Goal: Task Accomplishment & Management: Use online tool/utility

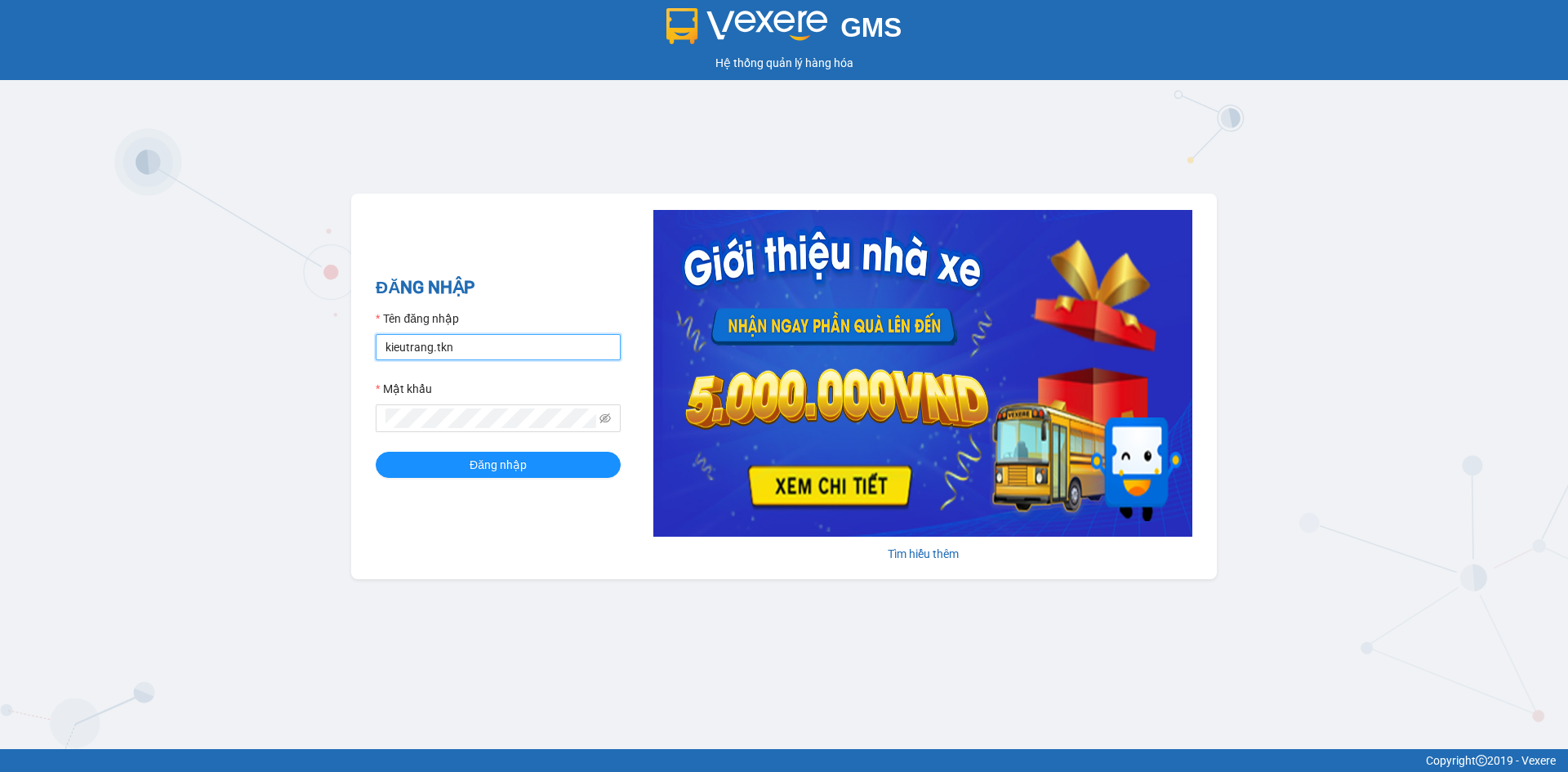
click at [503, 337] on input "kieutrang.tkn" at bounding box center [498, 347] width 245 height 26
type input "vocongchanh.tkn"
click at [465, 468] on button "Đăng nhập" at bounding box center [498, 465] width 245 height 26
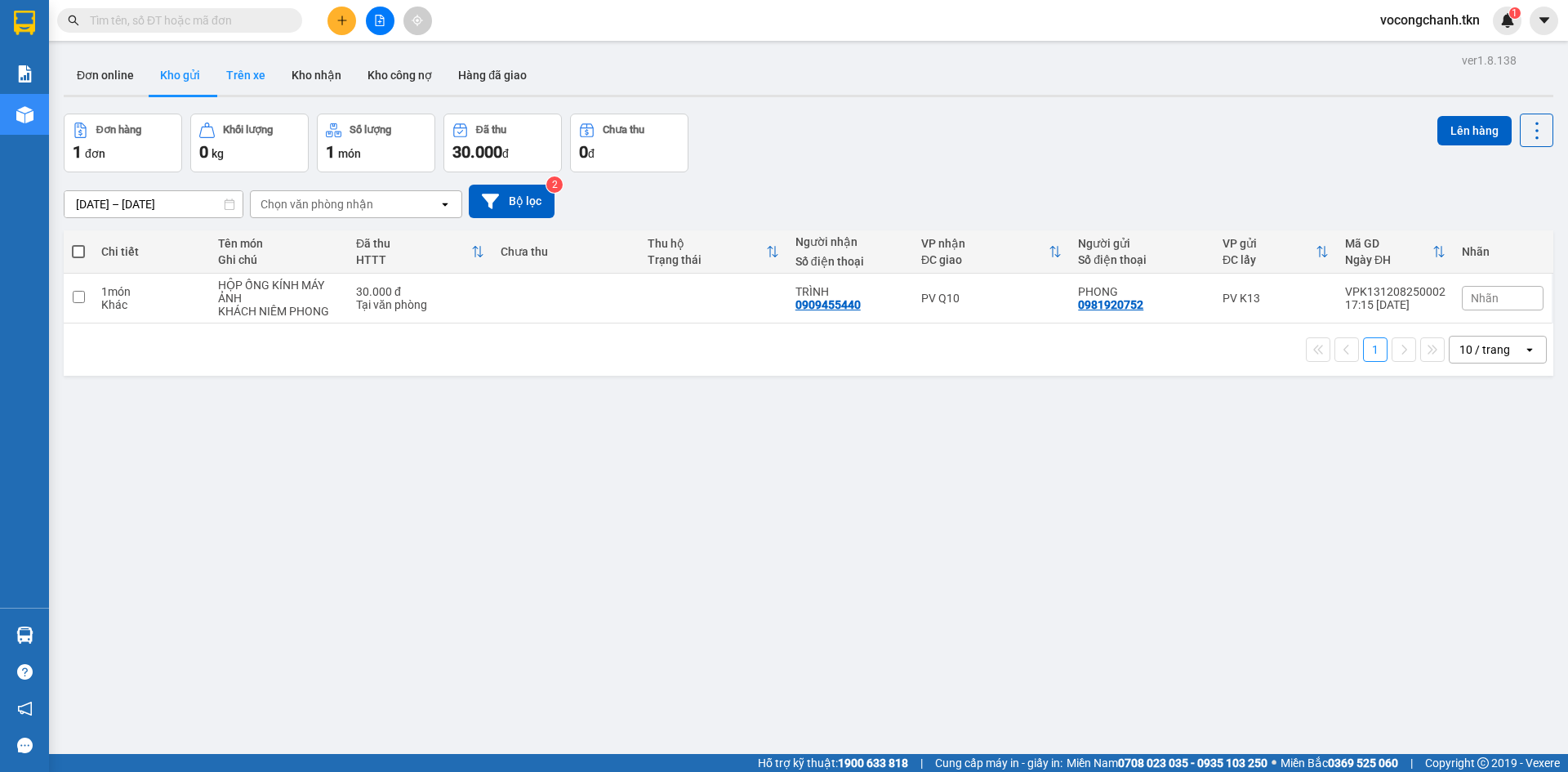
click at [265, 75] on button "Trên xe" at bounding box center [245, 76] width 65 height 39
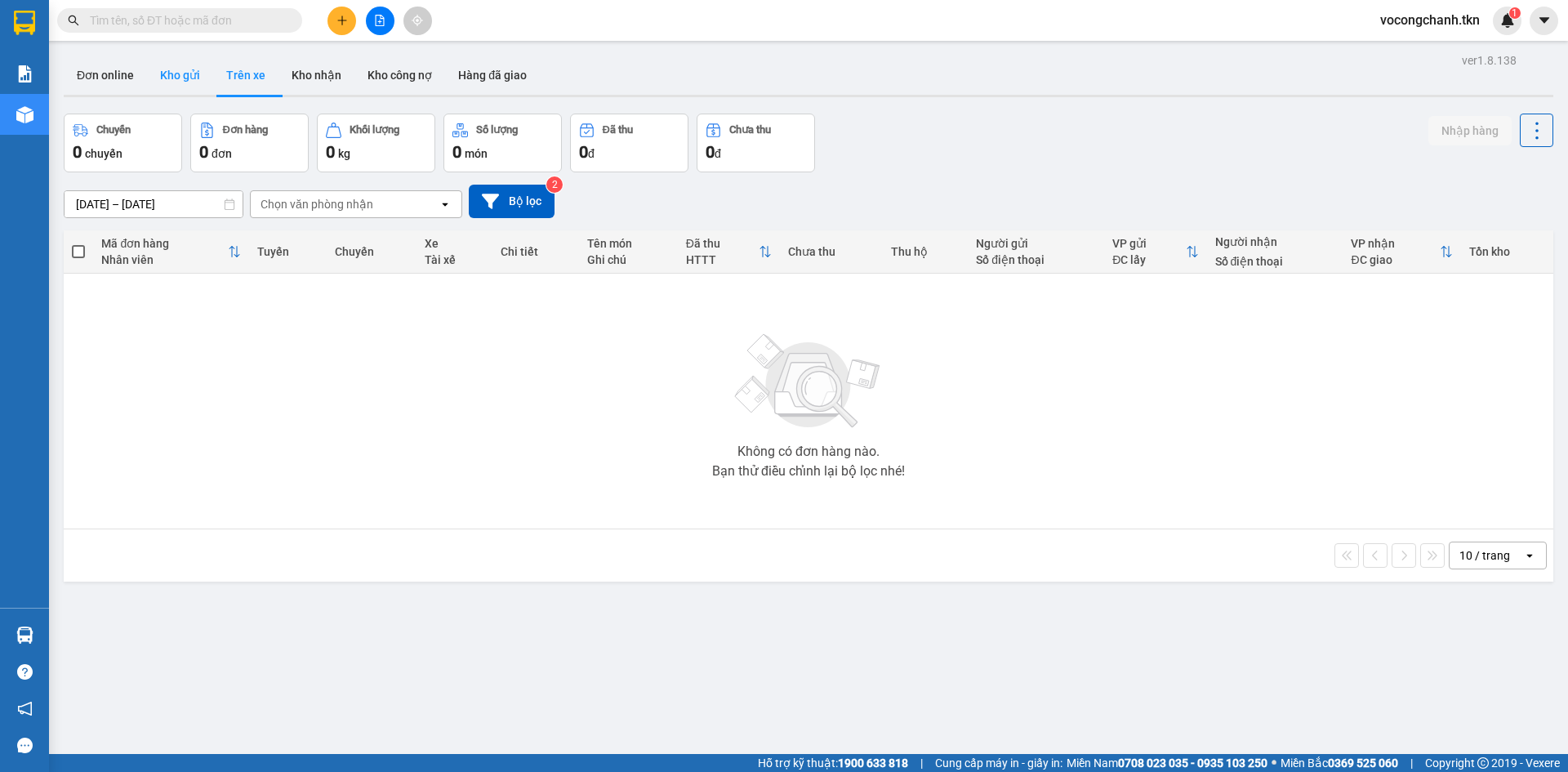
click at [191, 84] on button "Kho gửi" at bounding box center [180, 76] width 66 height 39
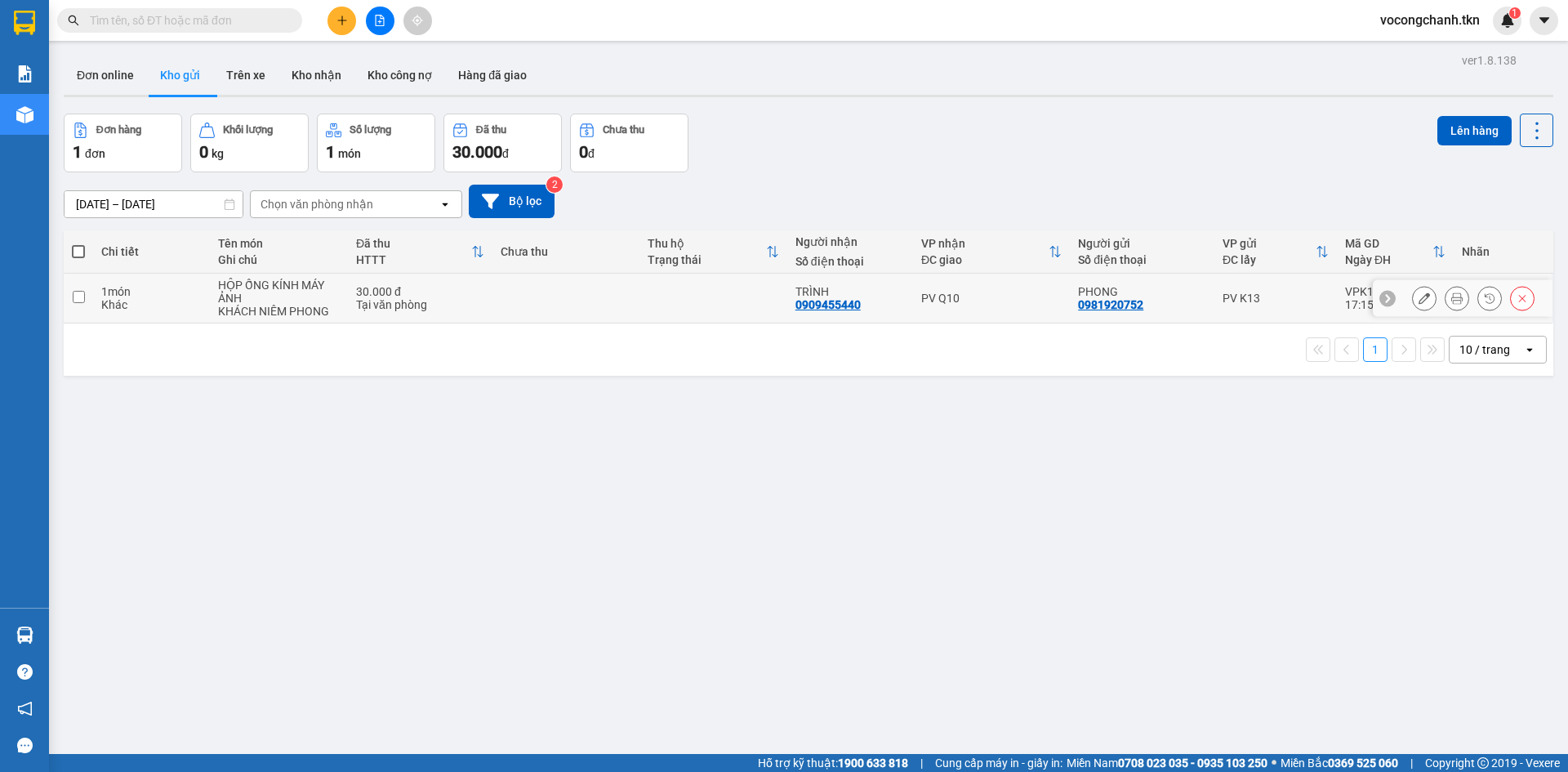
click at [72, 303] on input "checkbox" at bounding box center [78, 297] width 12 height 12
checkbox input "true"
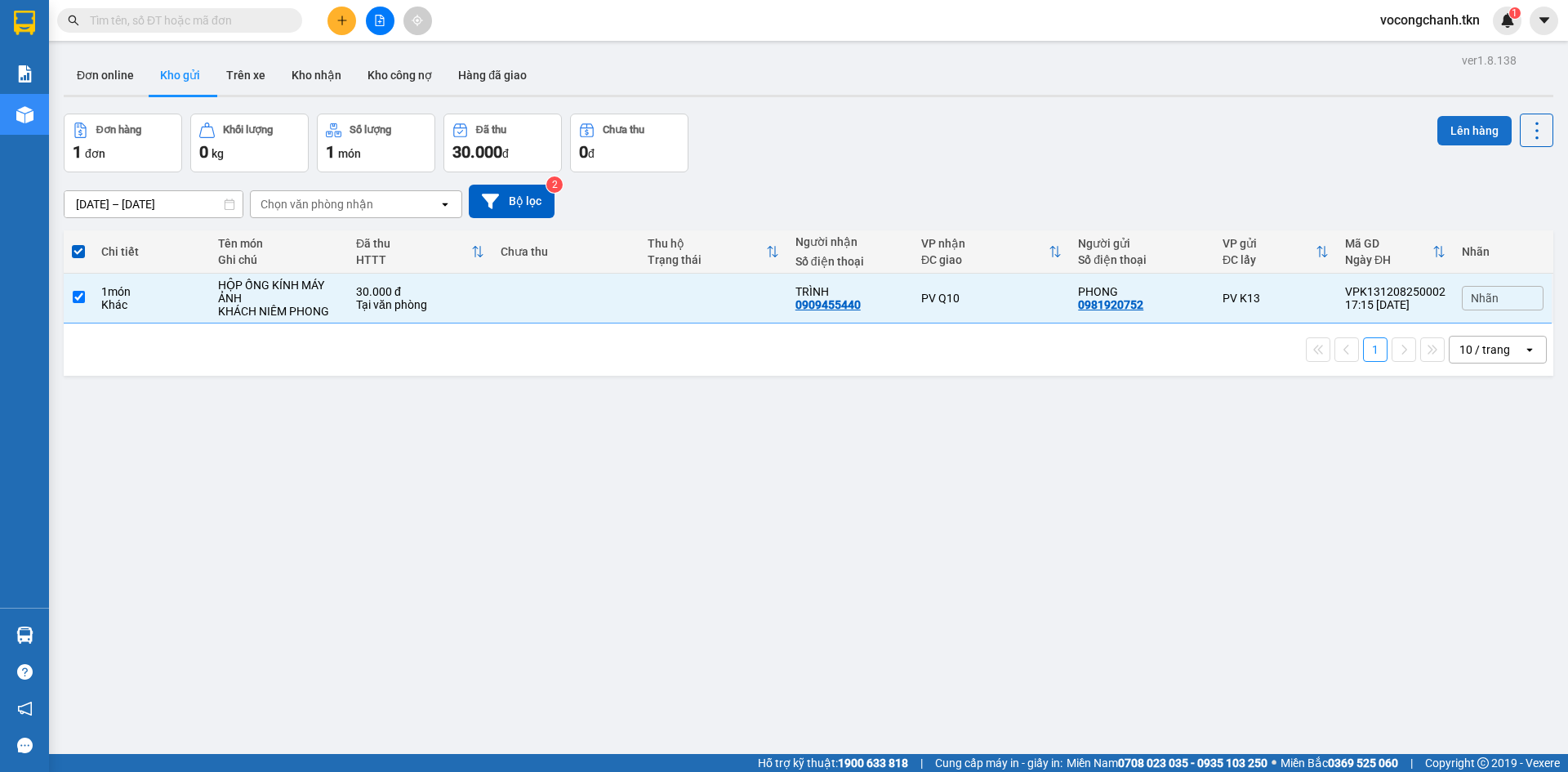
click at [1477, 136] on button "Lên hàng" at bounding box center [1474, 131] width 74 height 30
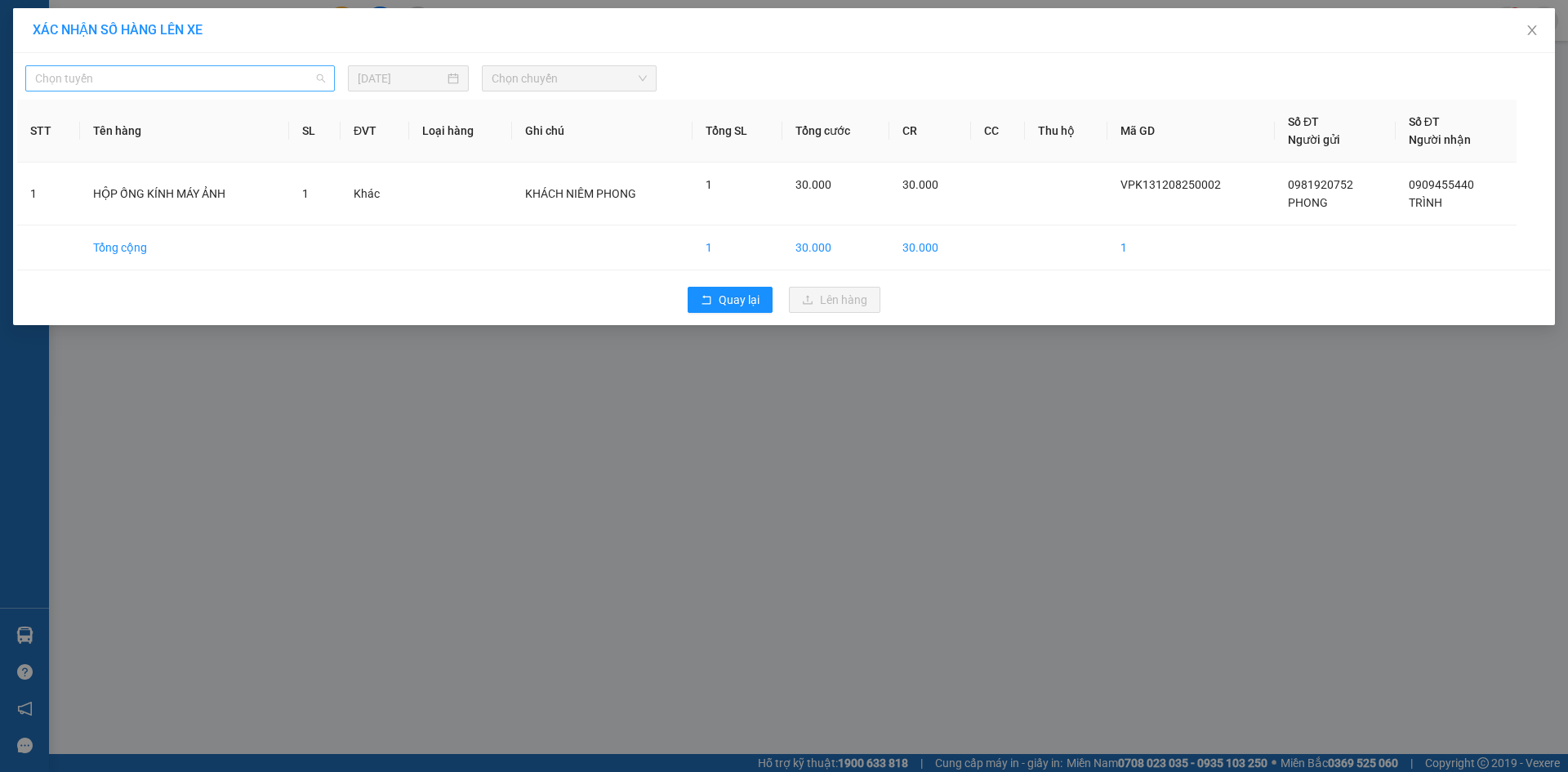
click at [154, 75] on span "Chọn tuyến" at bounding box center [180, 78] width 290 height 25
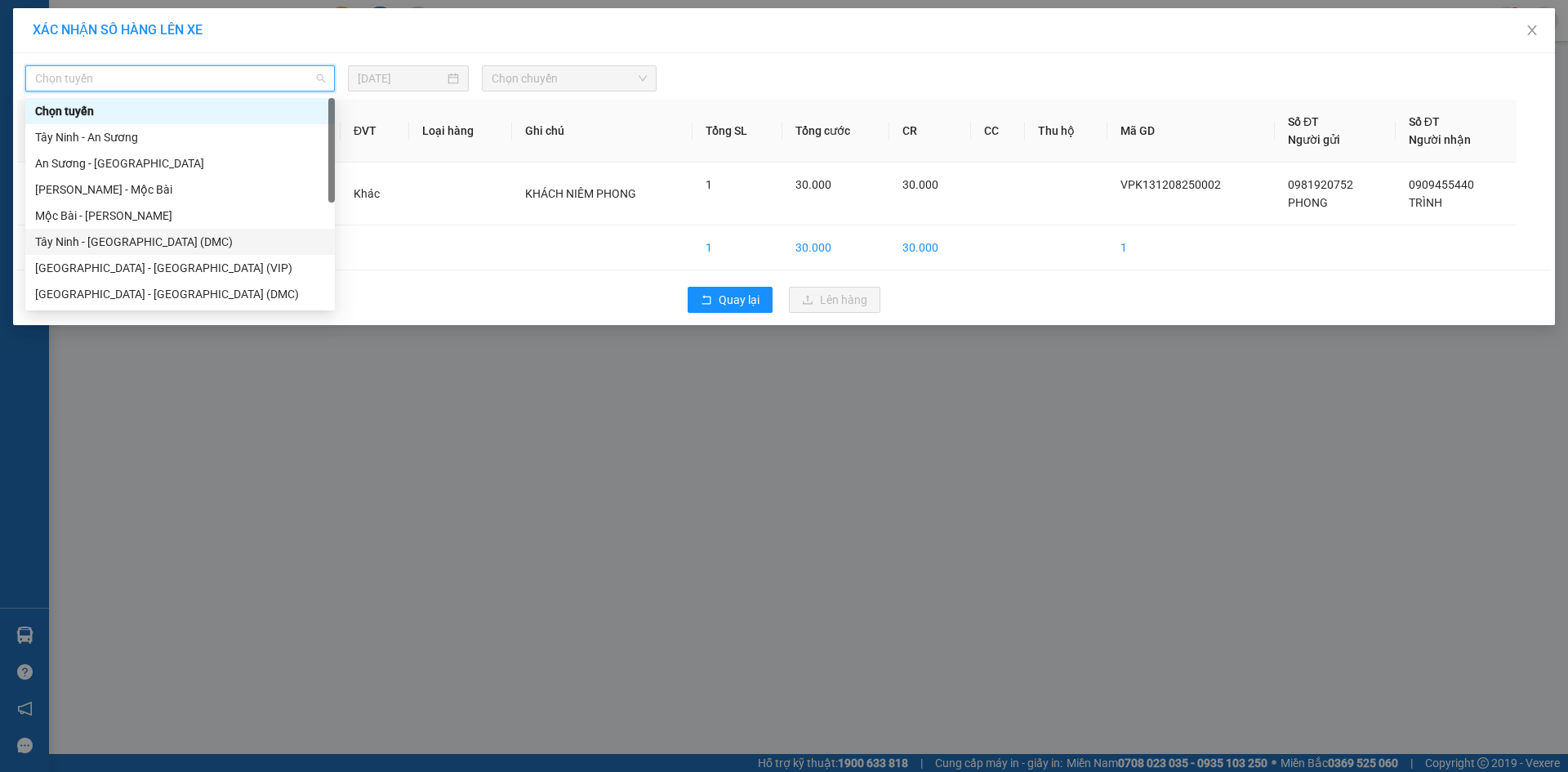
click at [146, 243] on div "Tây Ninh - Sài Gòn (DMC)" at bounding box center [180, 242] width 290 height 18
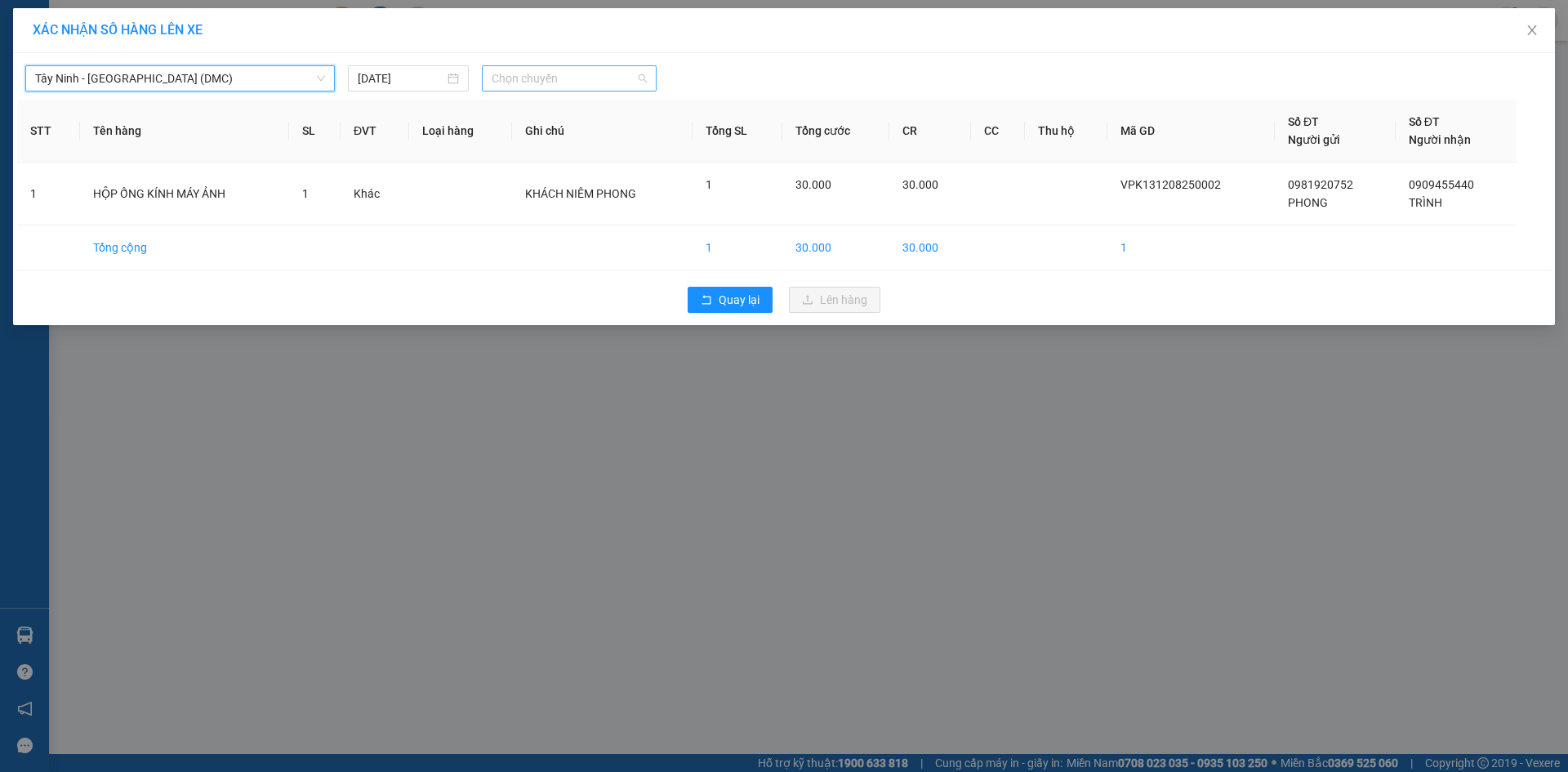
click at [556, 78] on span "Chọn chuyến" at bounding box center [569, 78] width 155 height 25
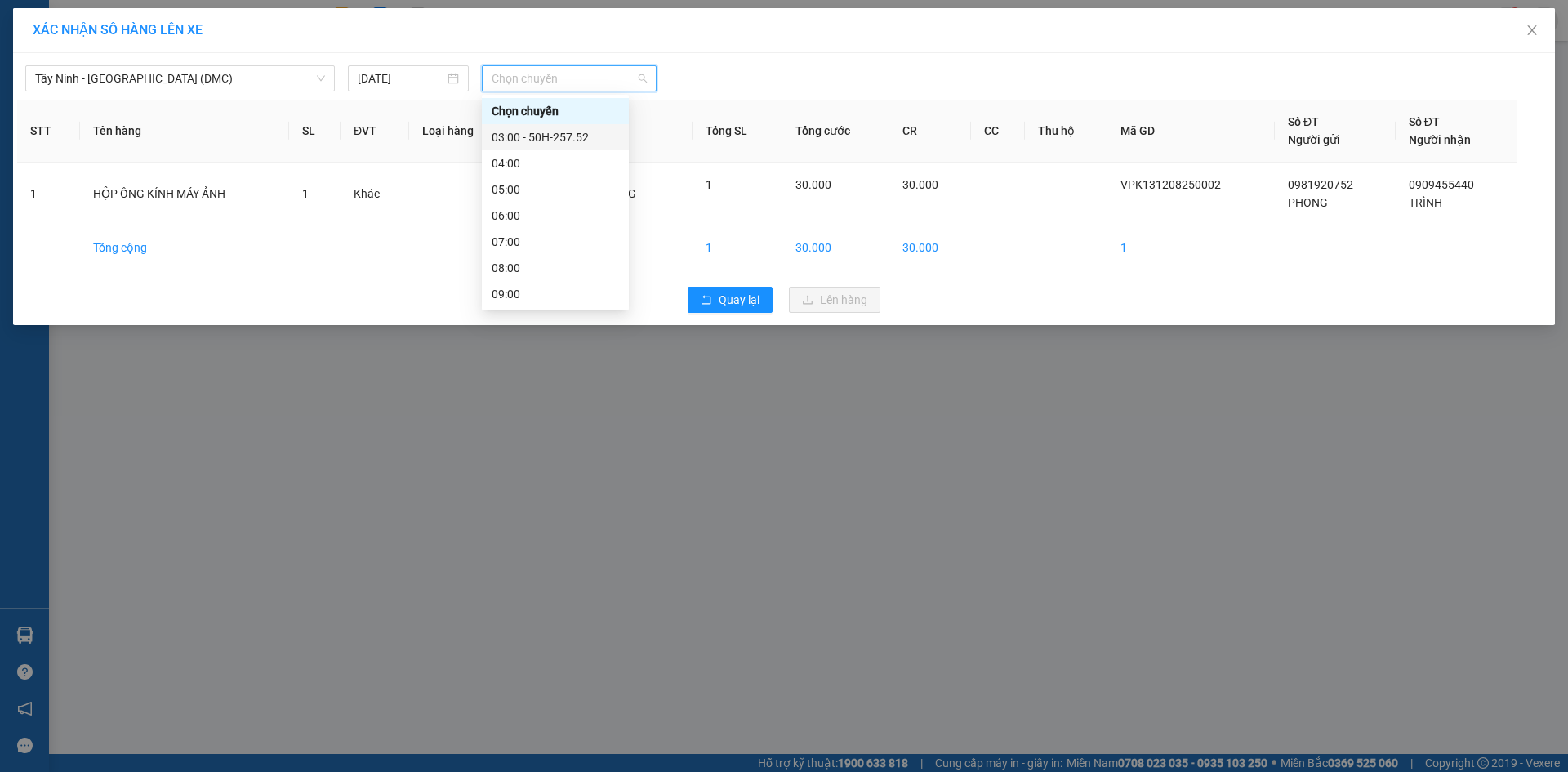
click at [554, 136] on div "03:00 - 50H-257.52" at bounding box center [555, 137] width 127 height 18
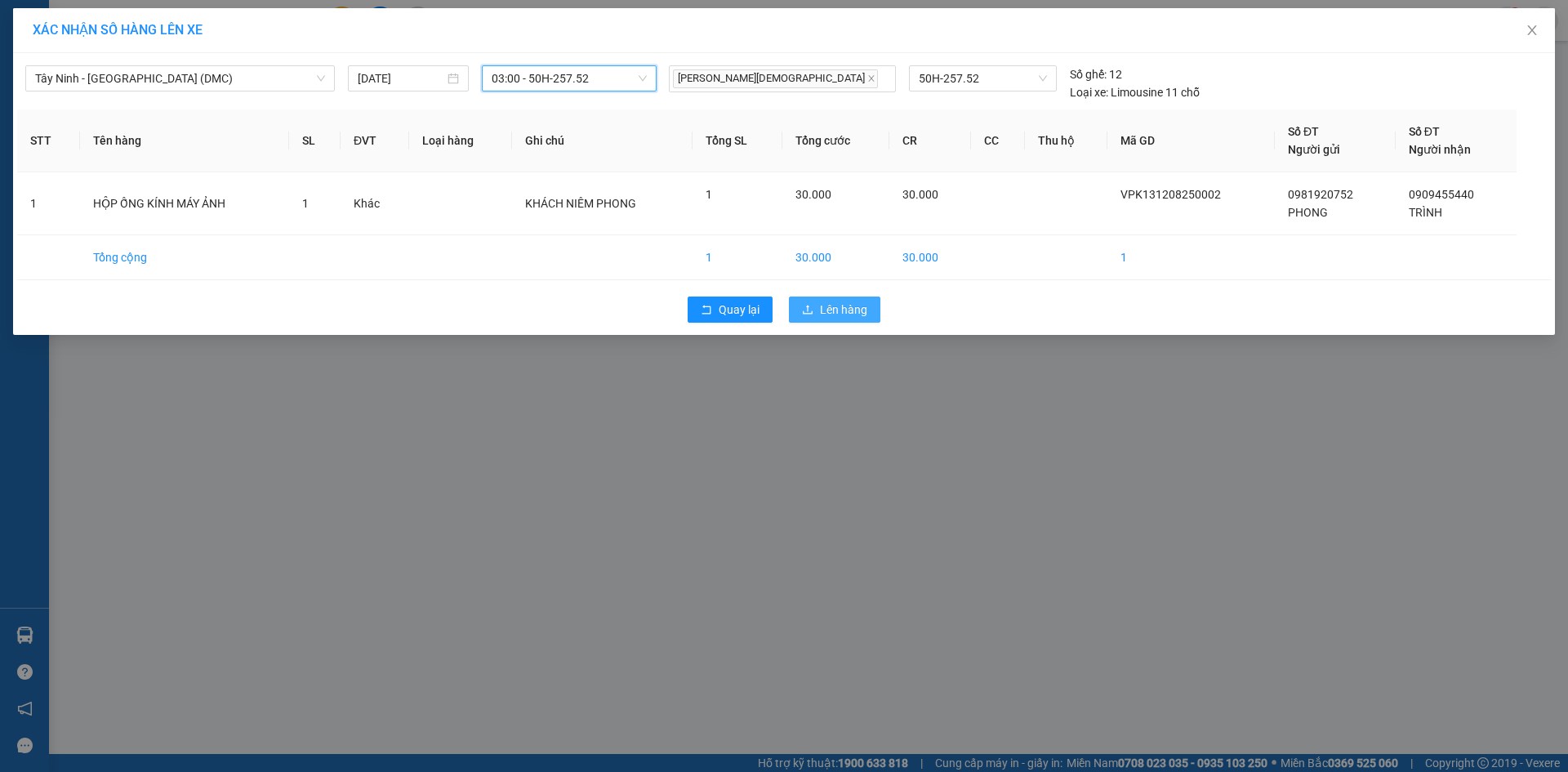
click at [854, 317] on span "Lên hàng" at bounding box center [844, 310] width 48 height 18
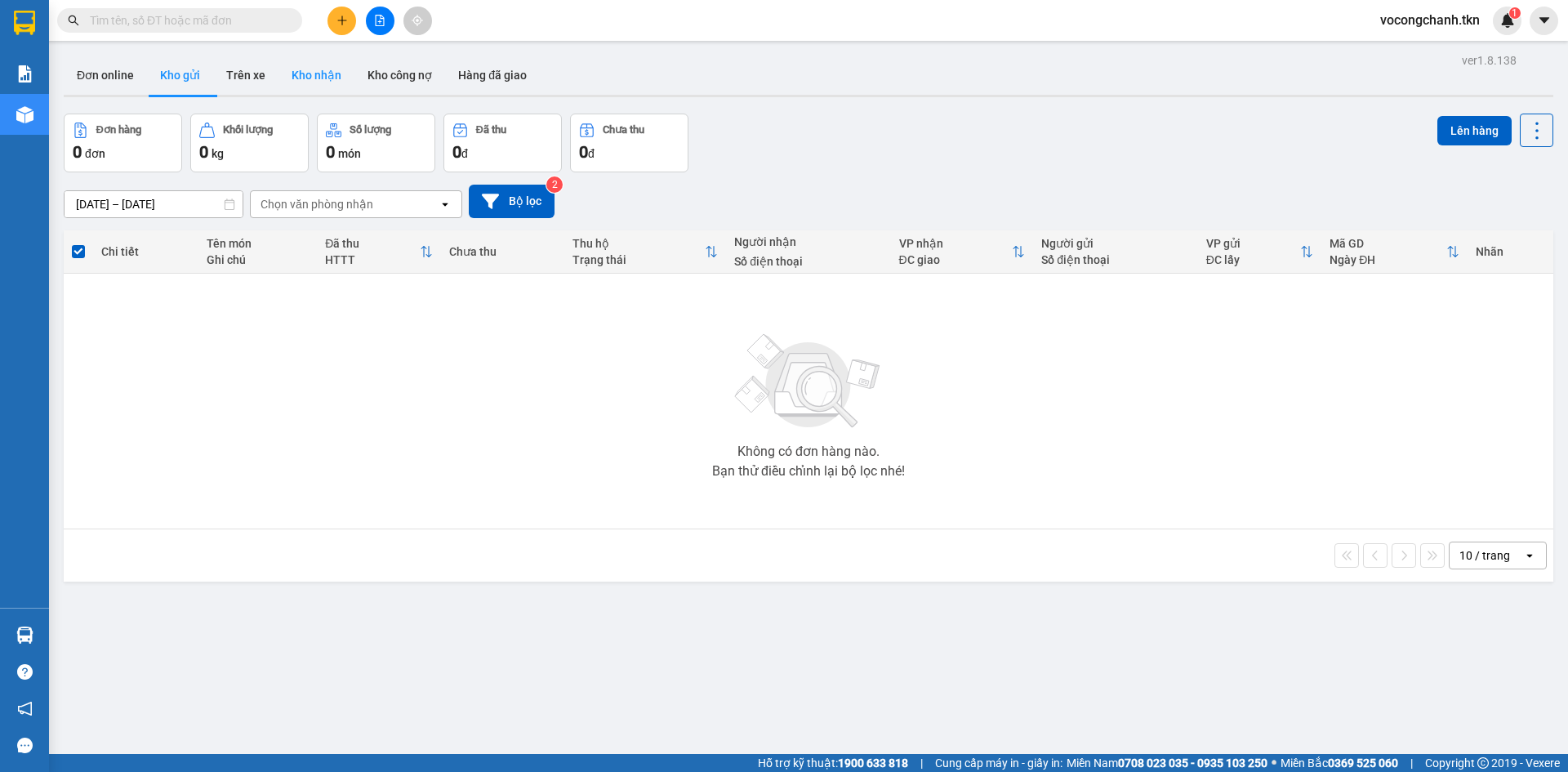
drag, startPoint x: 247, startPoint y: 76, endPoint x: 304, endPoint y: 93, distance: 59.5
click at [247, 77] on button "Trên xe" at bounding box center [245, 76] width 65 height 39
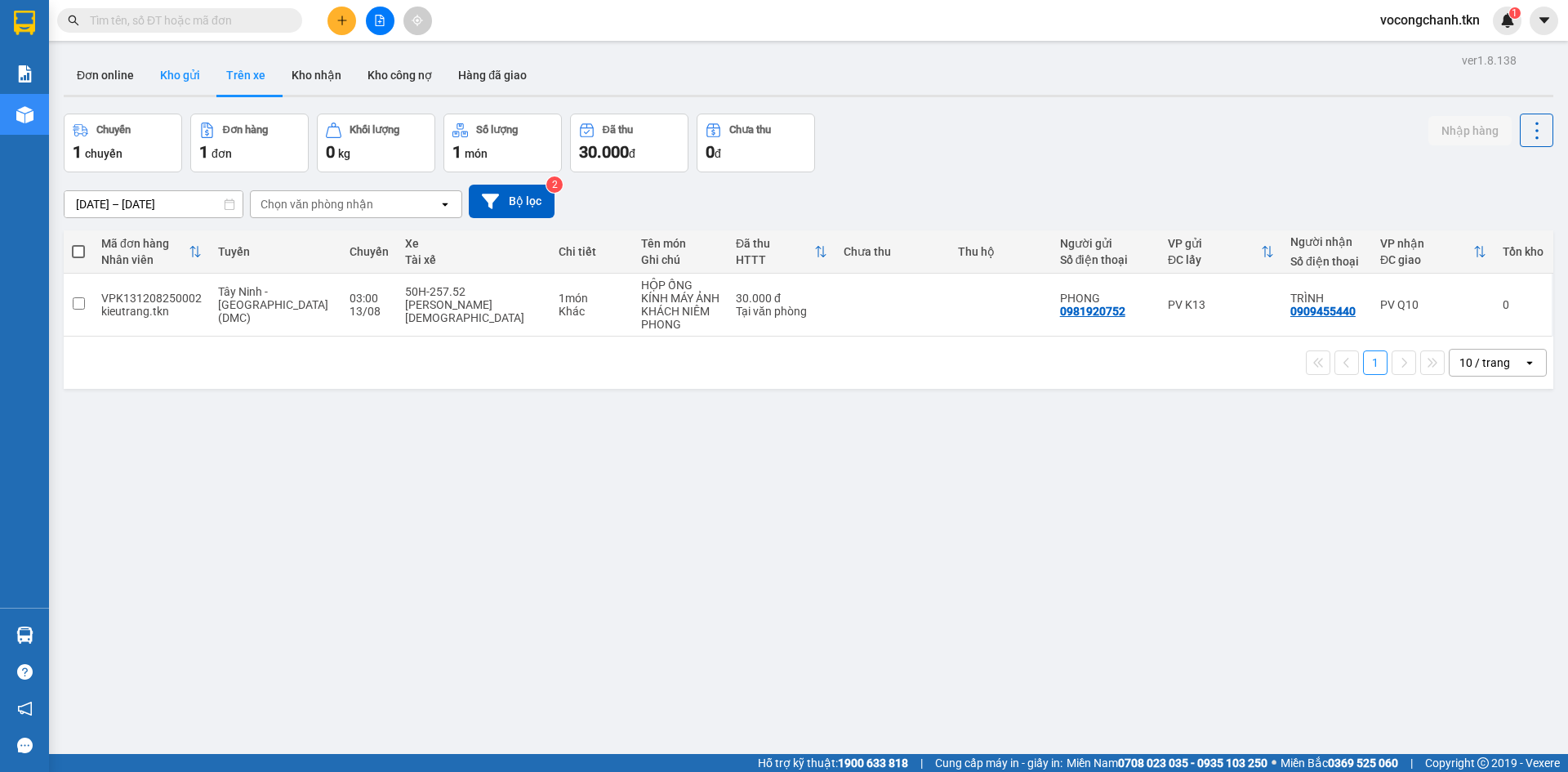
click at [202, 81] on button "Kho gửi" at bounding box center [180, 76] width 66 height 39
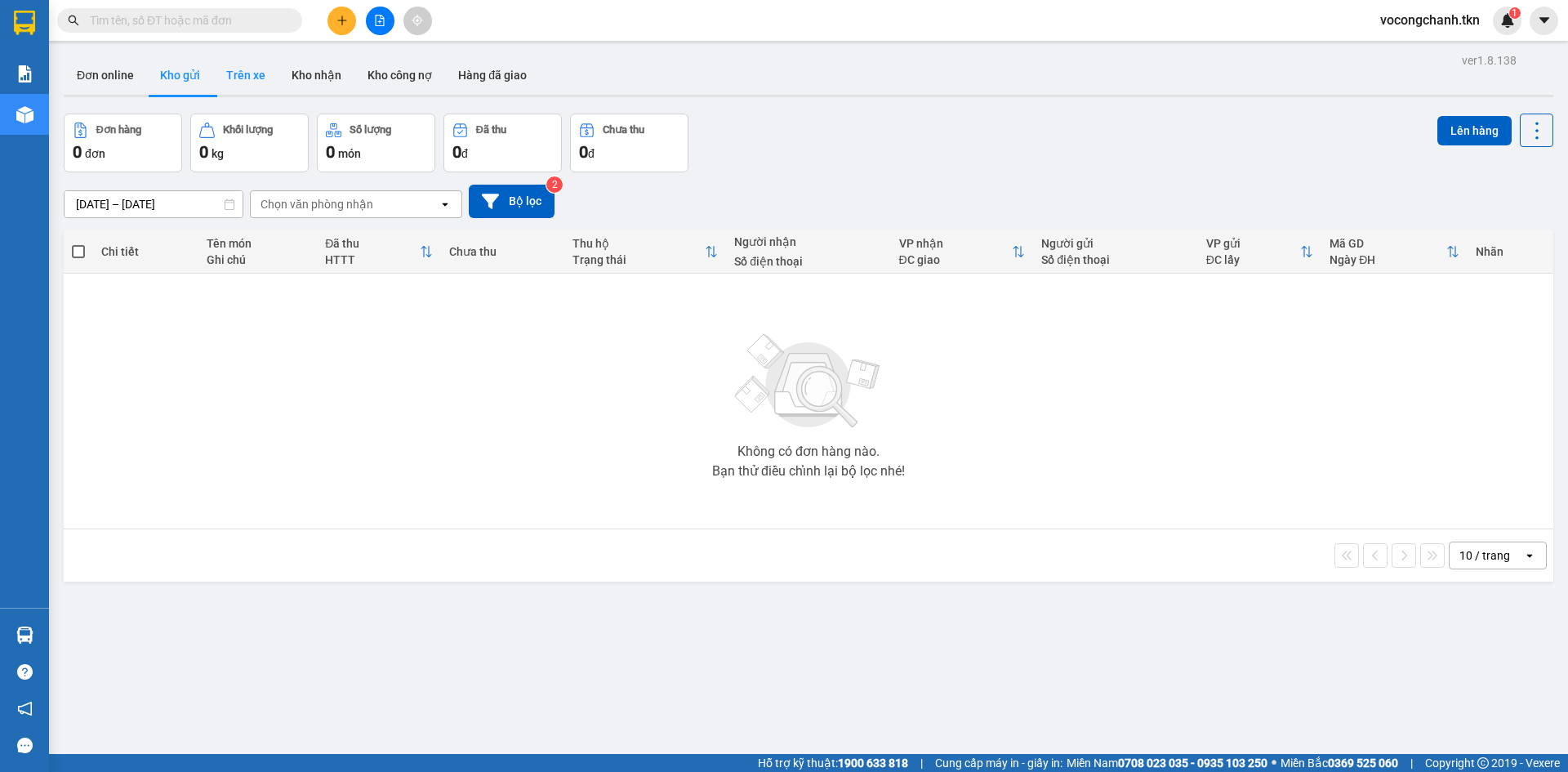
click at [262, 67] on button "Trên xe" at bounding box center [245, 76] width 65 height 39
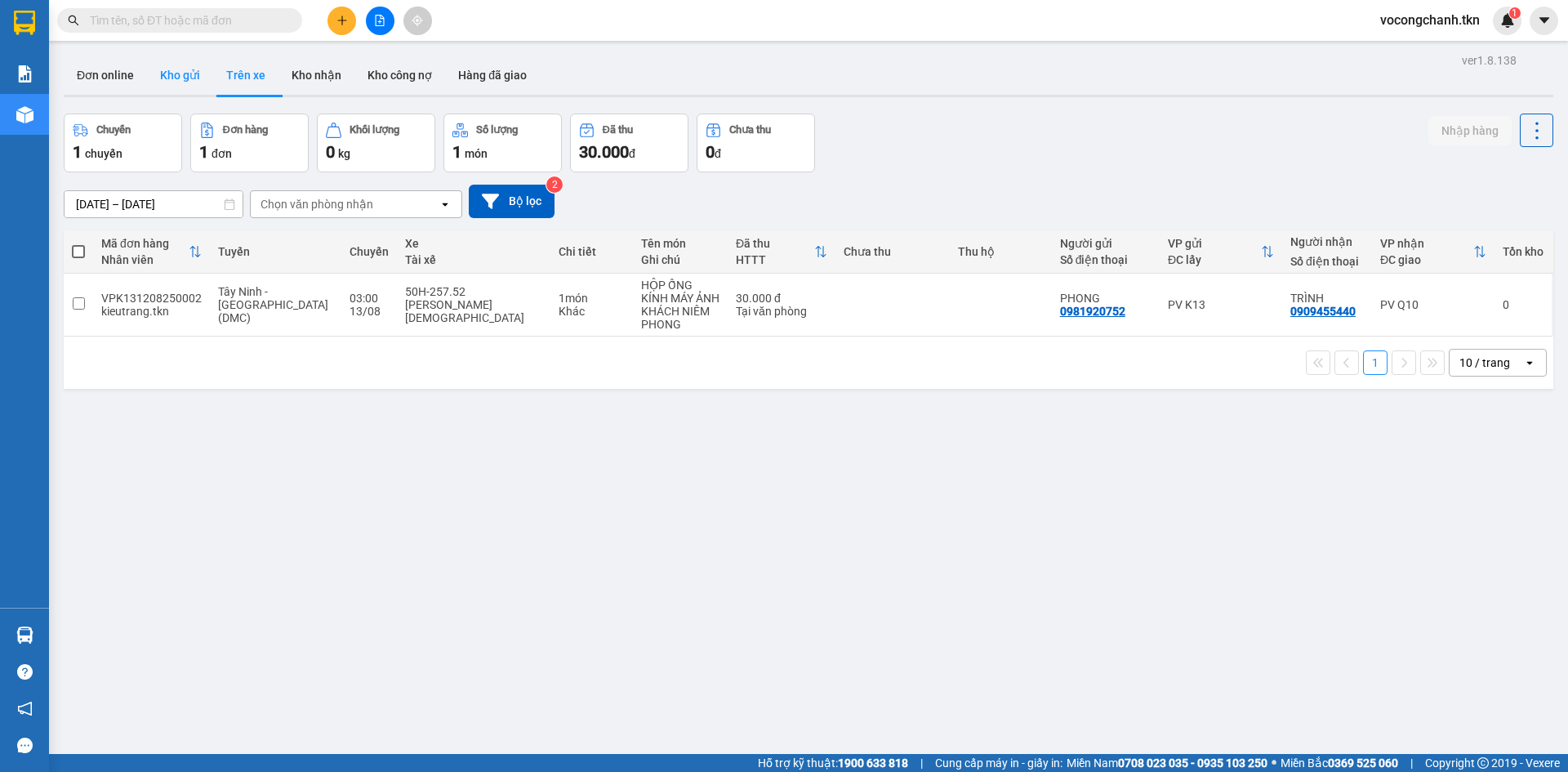
click at [165, 86] on button "Kho gửi" at bounding box center [180, 76] width 66 height 39
